Goal: Check status

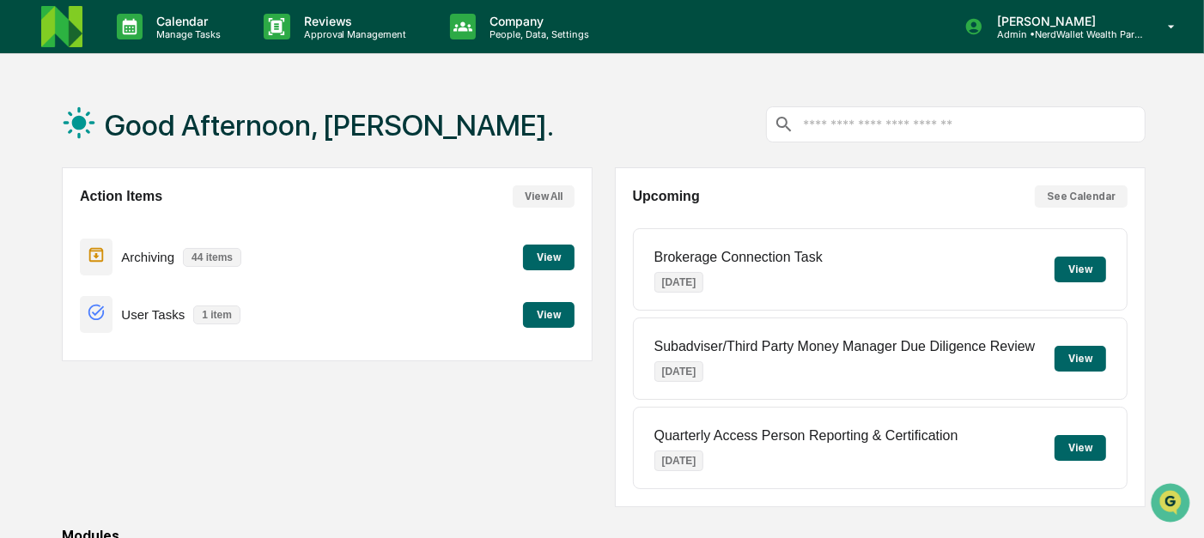
scroll to position [293, 0]
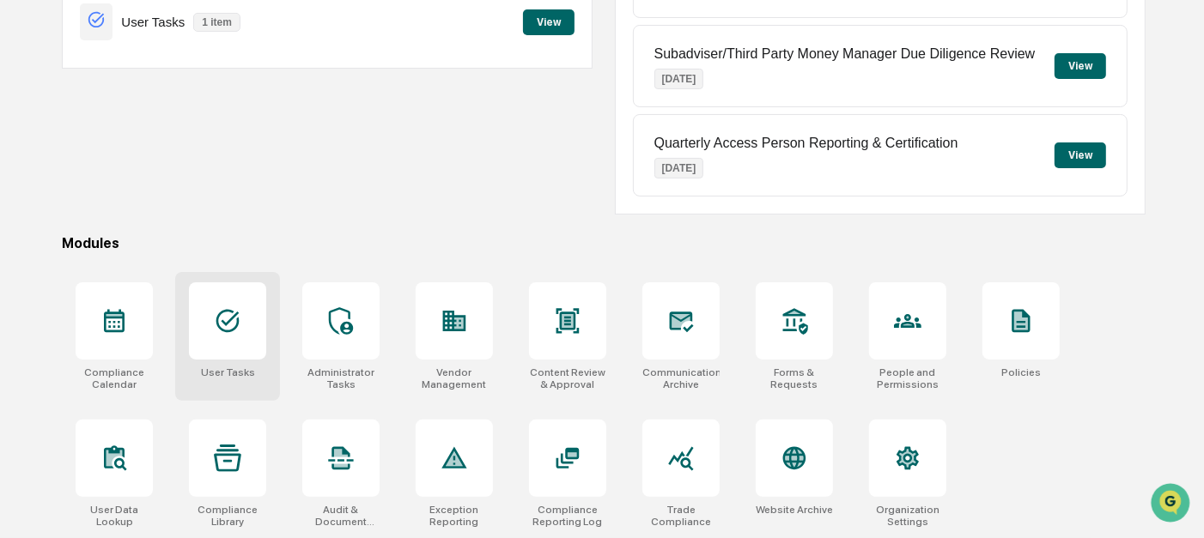
click at [236, 311] on icon at bounding box center [227, 320] width 27 height 27
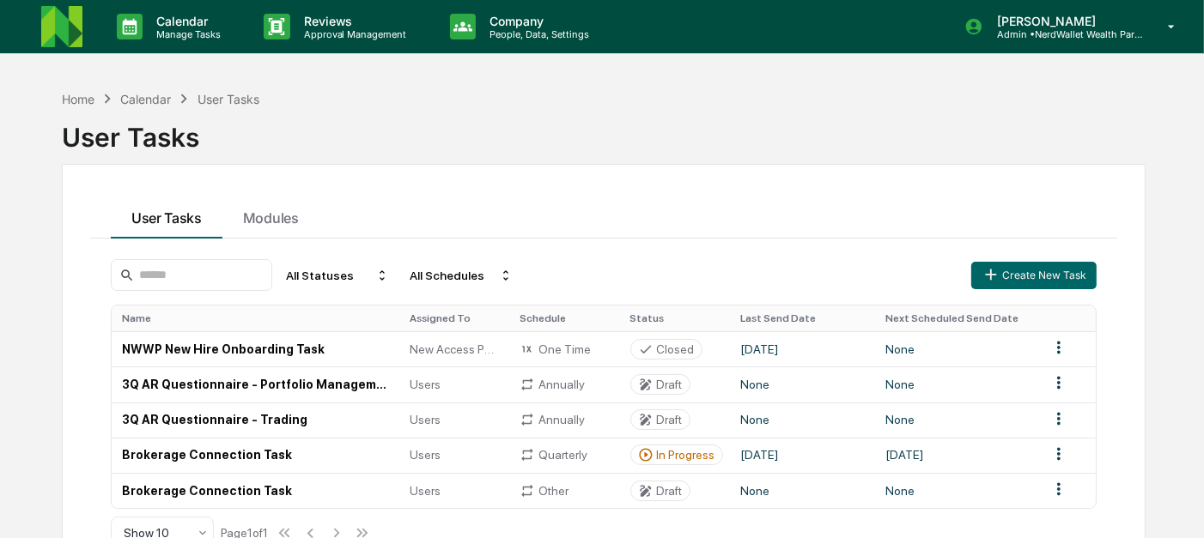
scroll to position [81, 0]
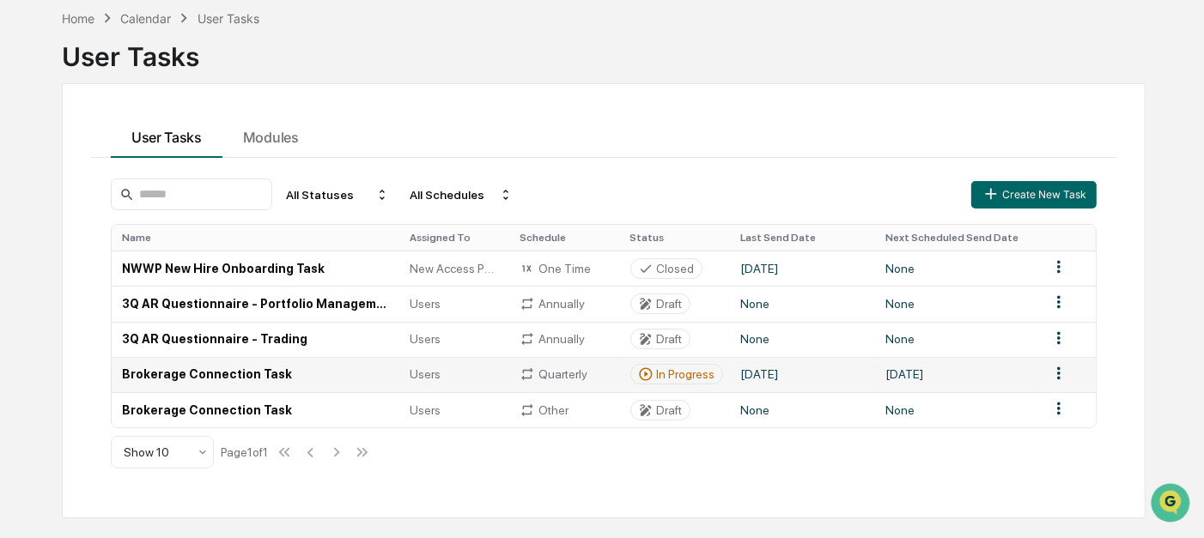
click at [726, 374] on td "In Progress" at bounding box center [675, 374] width 110 height 35
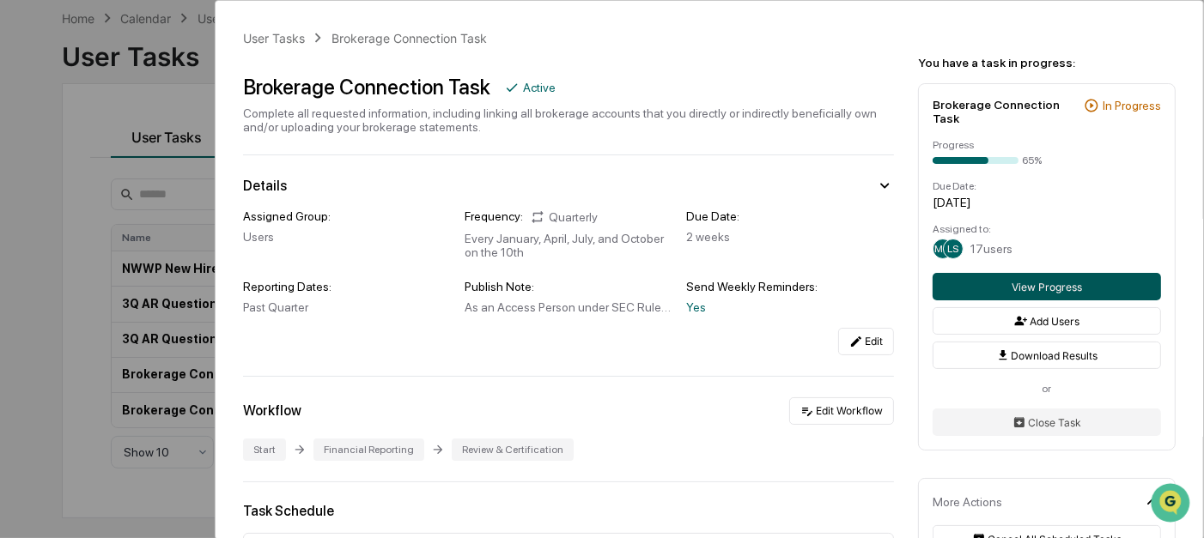
click at [989, 276] on button "View Progress" at bounding box center [1046, 286] width 228 height 27
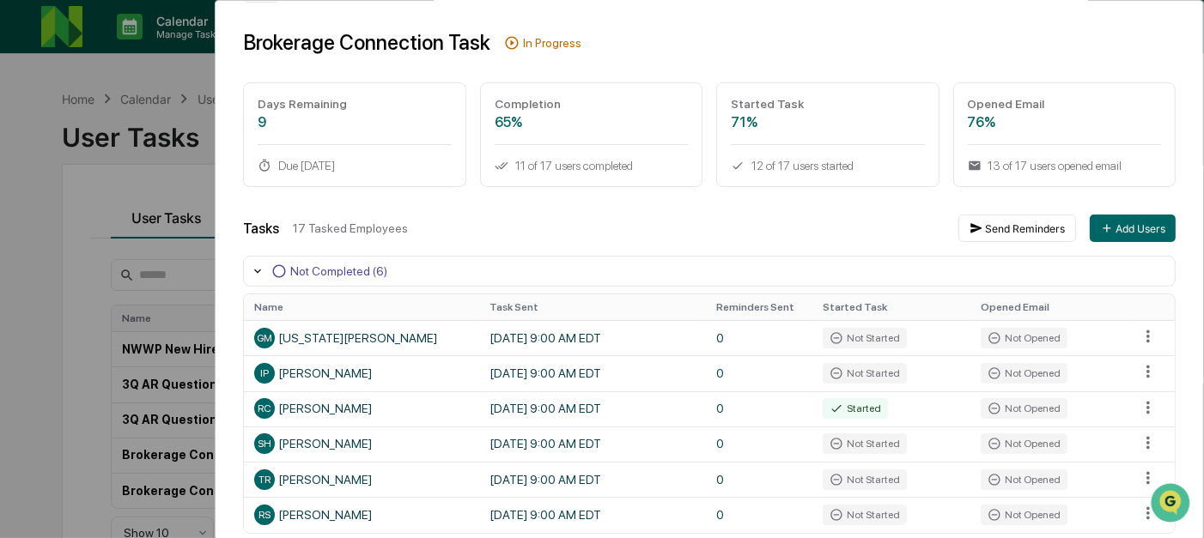
scroll to position [18, 0]
